Goal: Find specific page/section: Find specific page/section

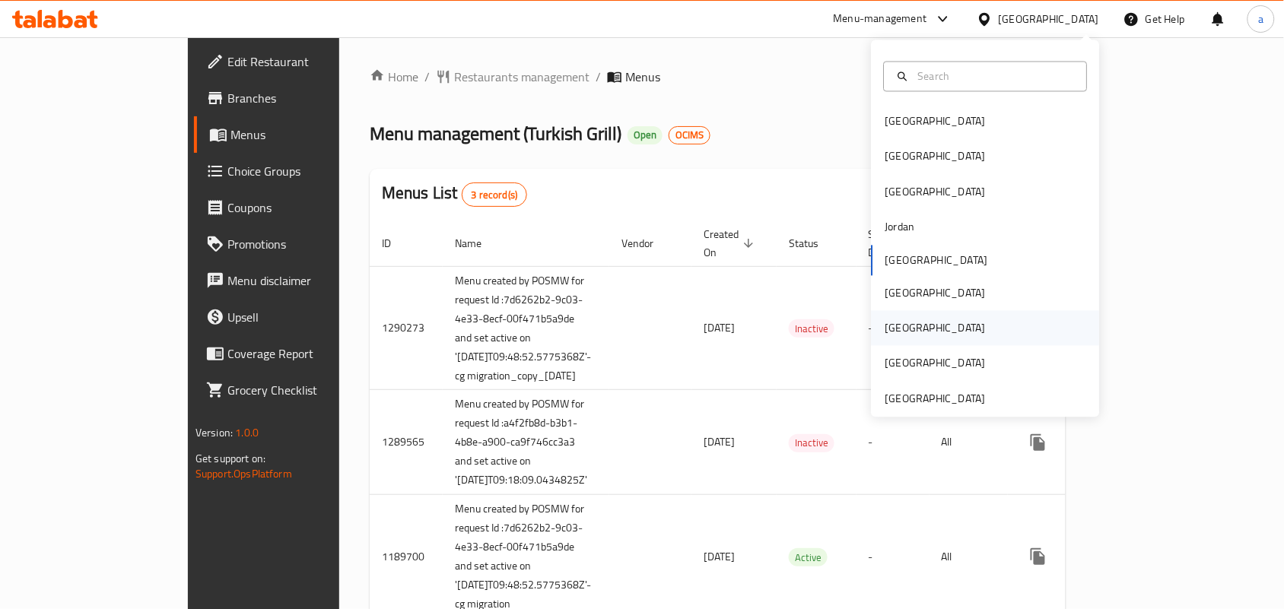
click at [899, 335] on div "[GEOGRAPHIC_DATA]" at bounding box center [935, 328] width 125 height 35
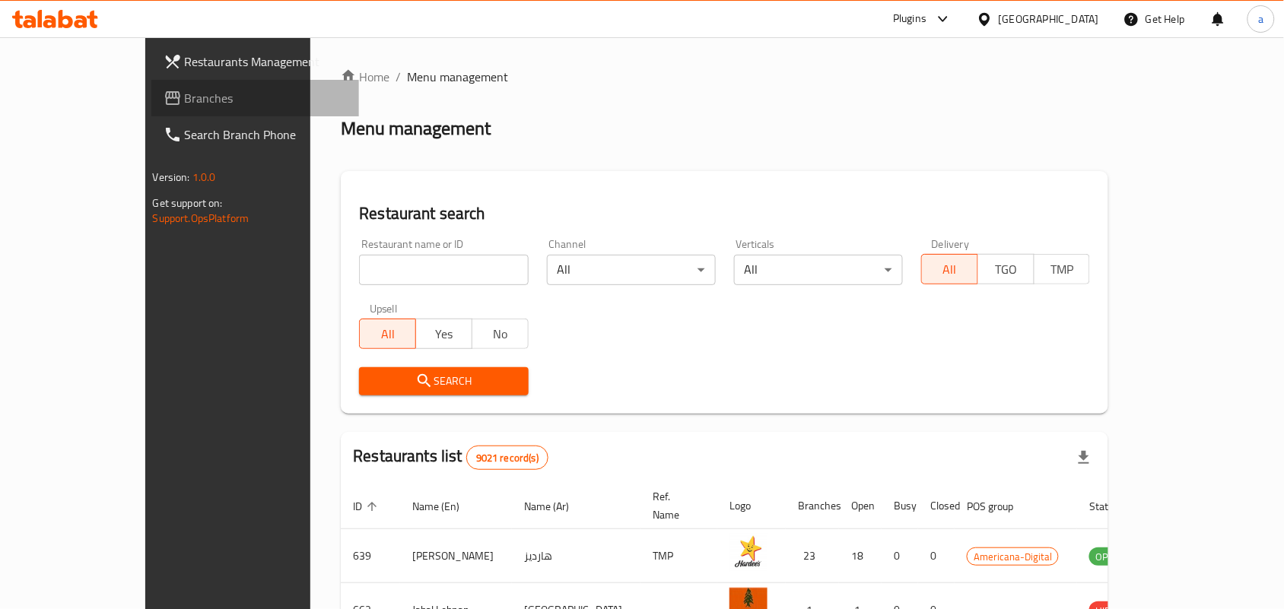
click at [185, 103] on span "Branches" at bounding box center [266, 98] width 163 height 18
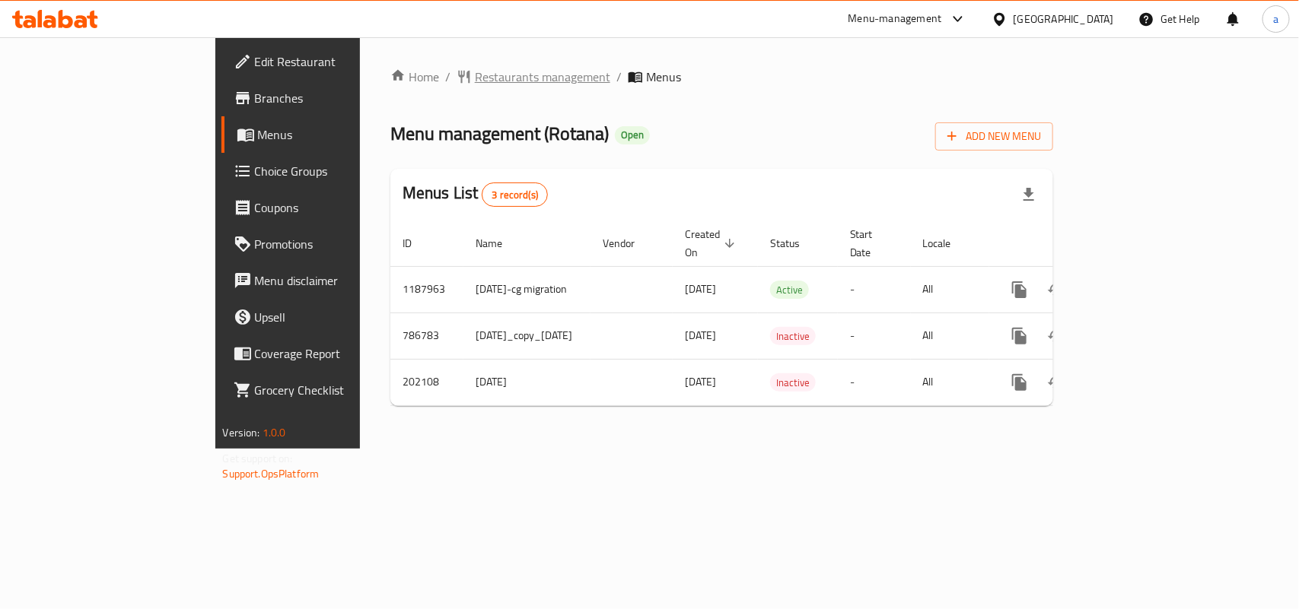
click at [475, 68] on span "Restaurants management" at bounding box center [542, 77] width 135 height 18
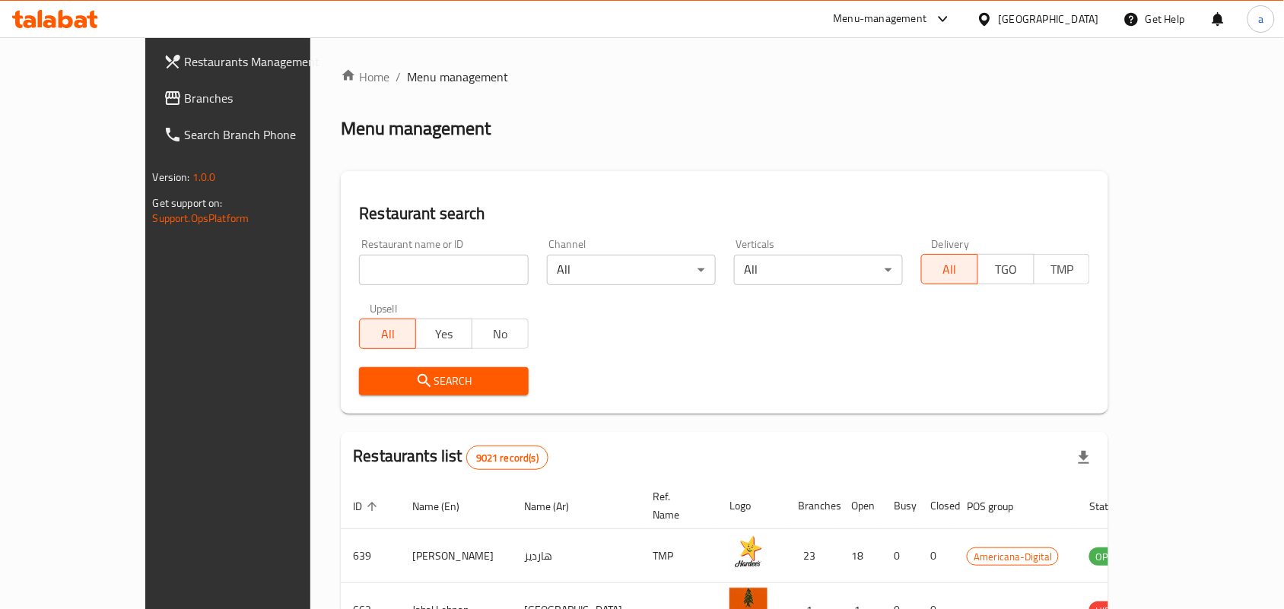
click at [367, 257] on input "search" at bounding box center [443, 270] width 169 height 30
paste input "6024"
type input "6024"
click button "Search" at bounding box center [443, 381] width 169 height 28
